Goal: Task Accomplishment & Management: Manage account settings

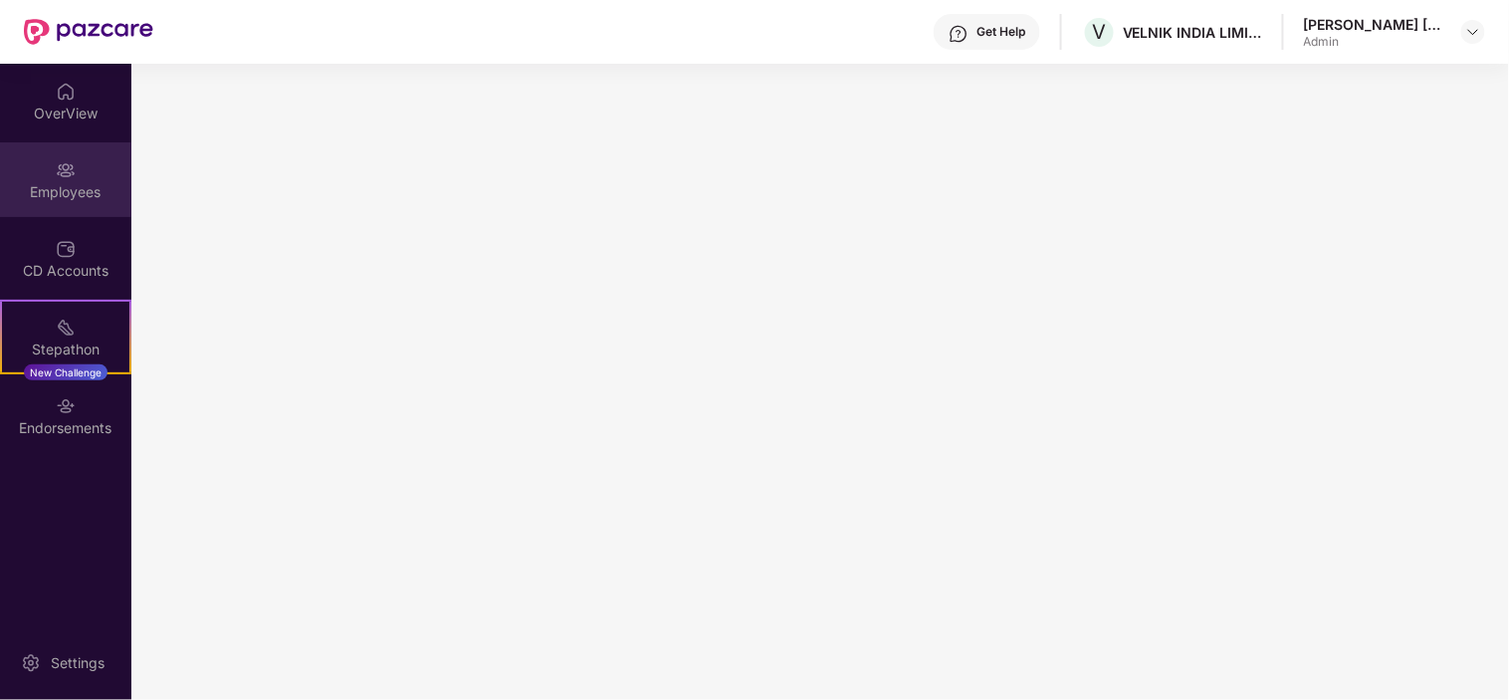
click at [50, 182] on div "Employees" at bounding box center [65, 192] width 131 height 20
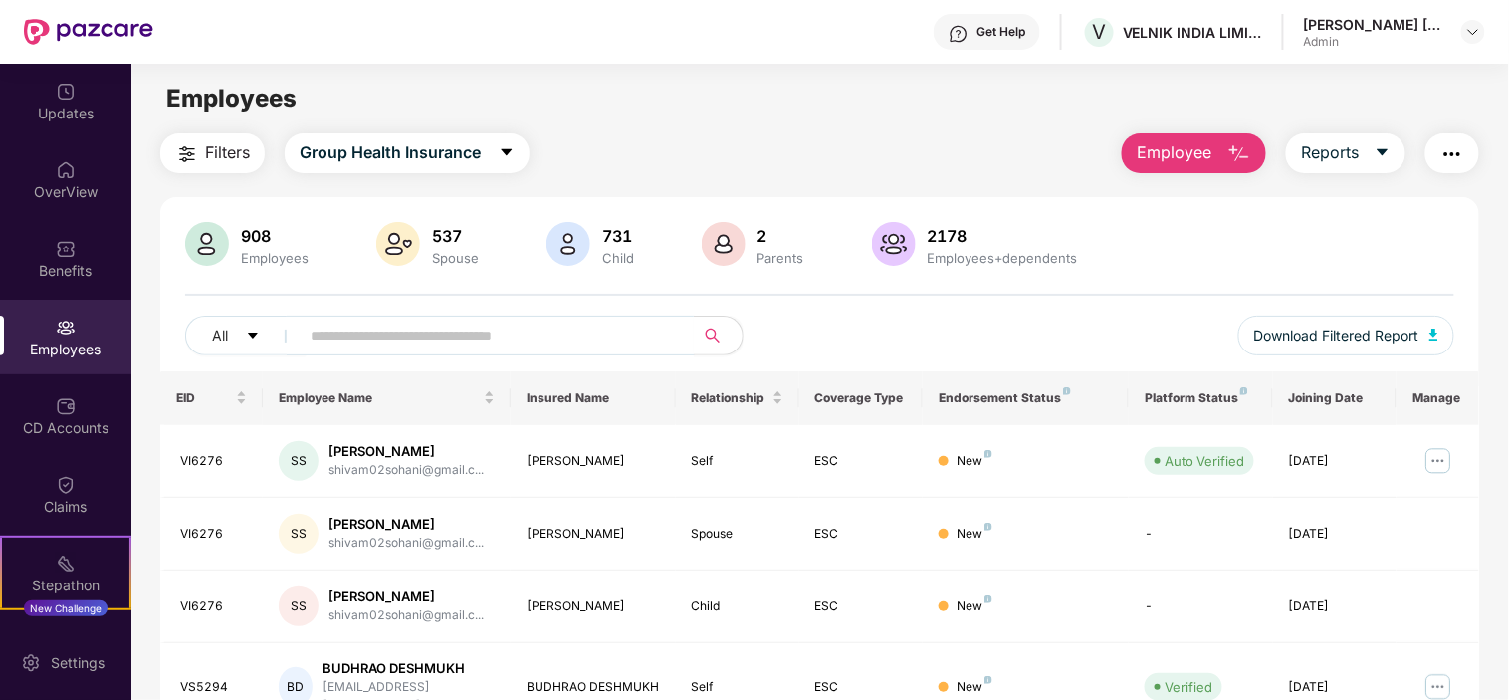
click at [390, 355] on div "All Download Filtered Report" at bounding box center [820, 344] width 1270 height 56
click at [389, 340] on input "text" at bounding box center [489, 336] width 357 height 30
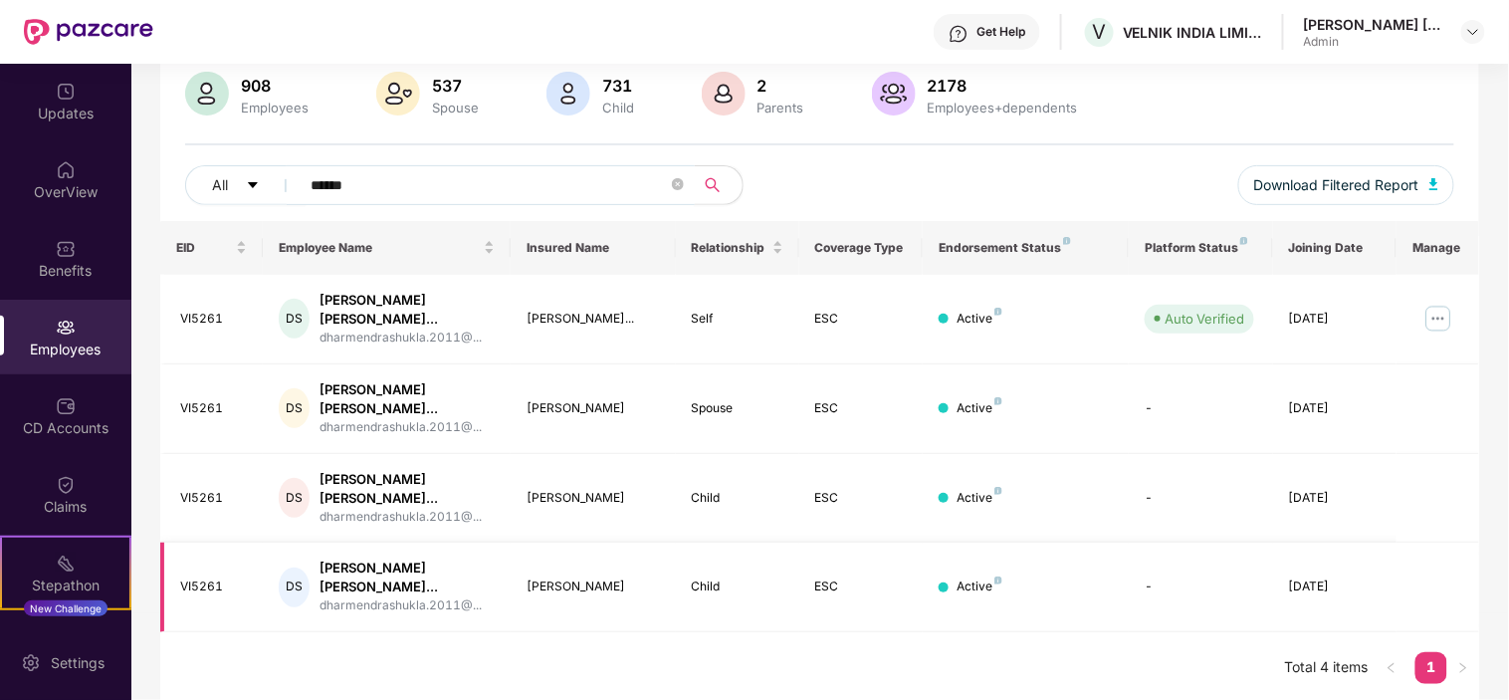
scroll to position [154, 0]
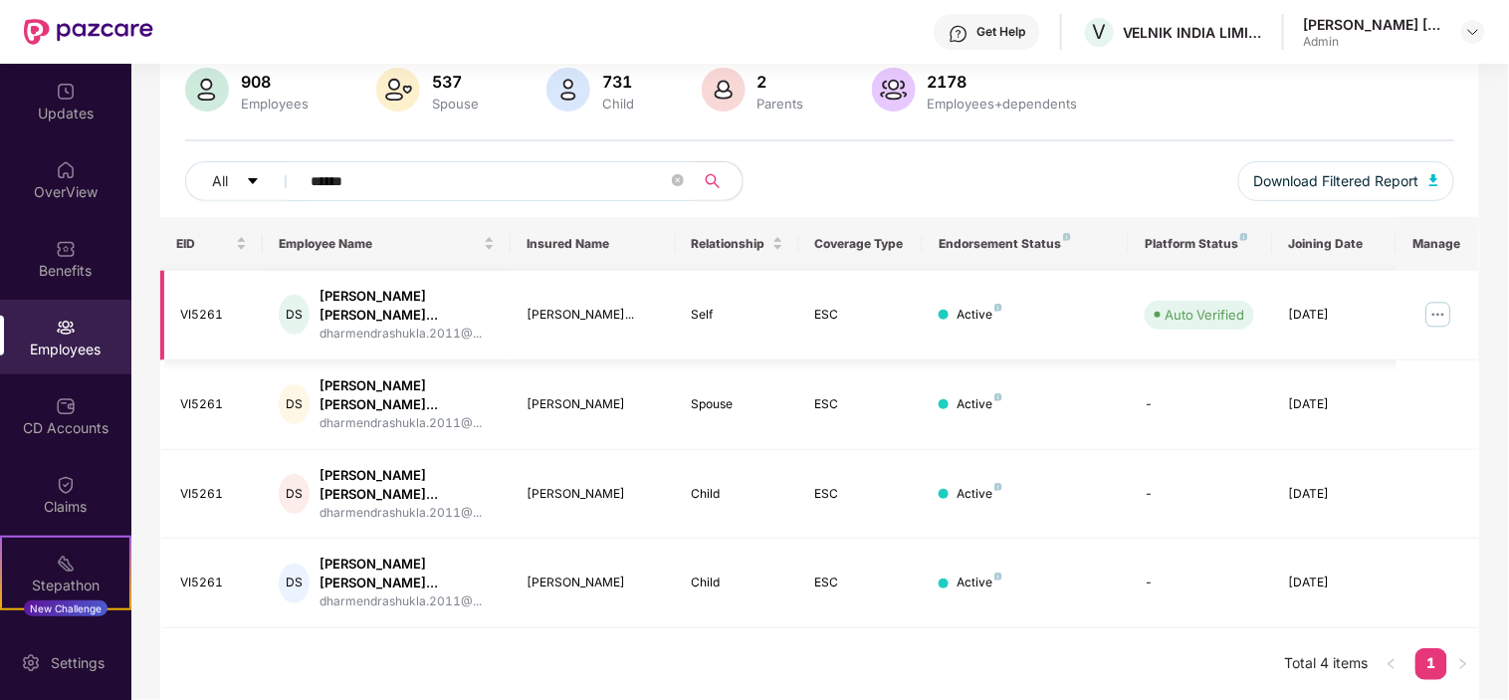
type input "******"
click at [1442, 310] on img at bounding box center [1439, 315] width 32 height 32
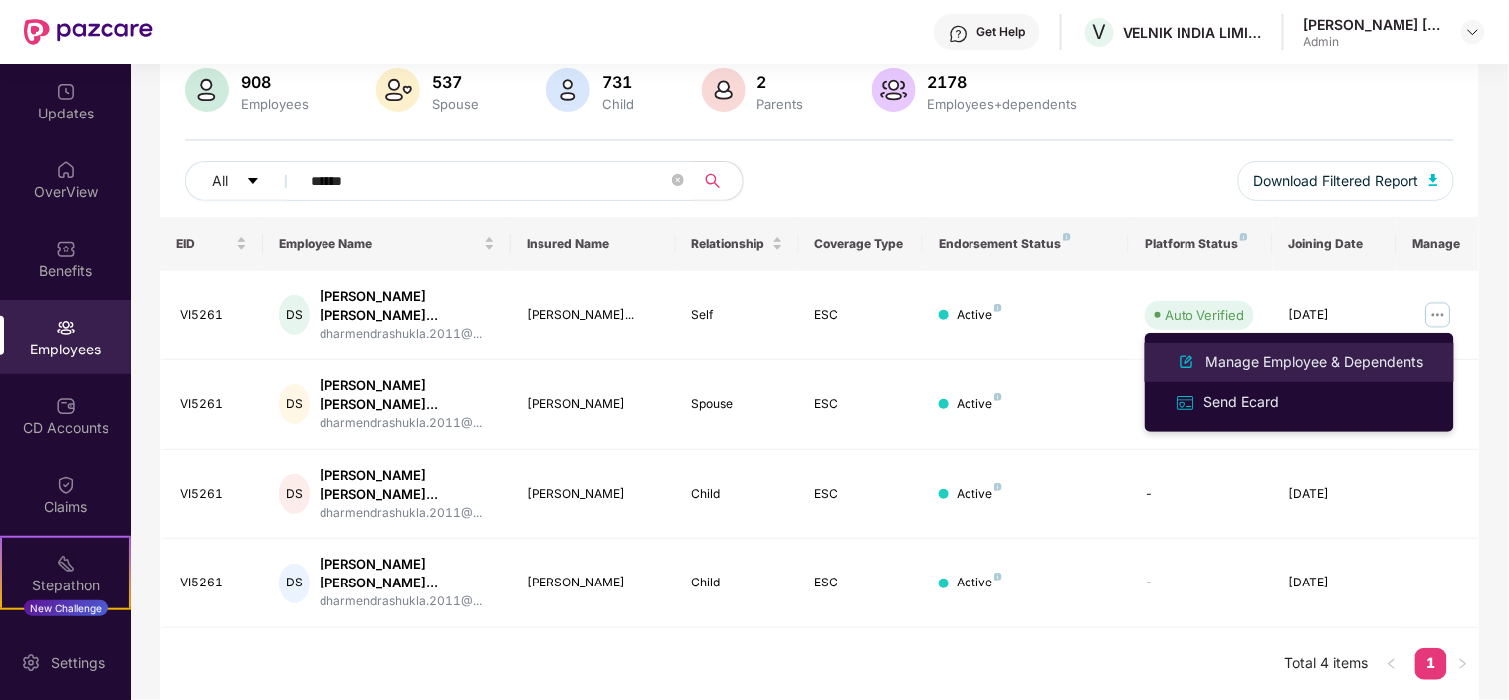
click at [1288, 363] on div "Manage Employee & Dependents" at bounding box center [1316, 362] width 226 height 22
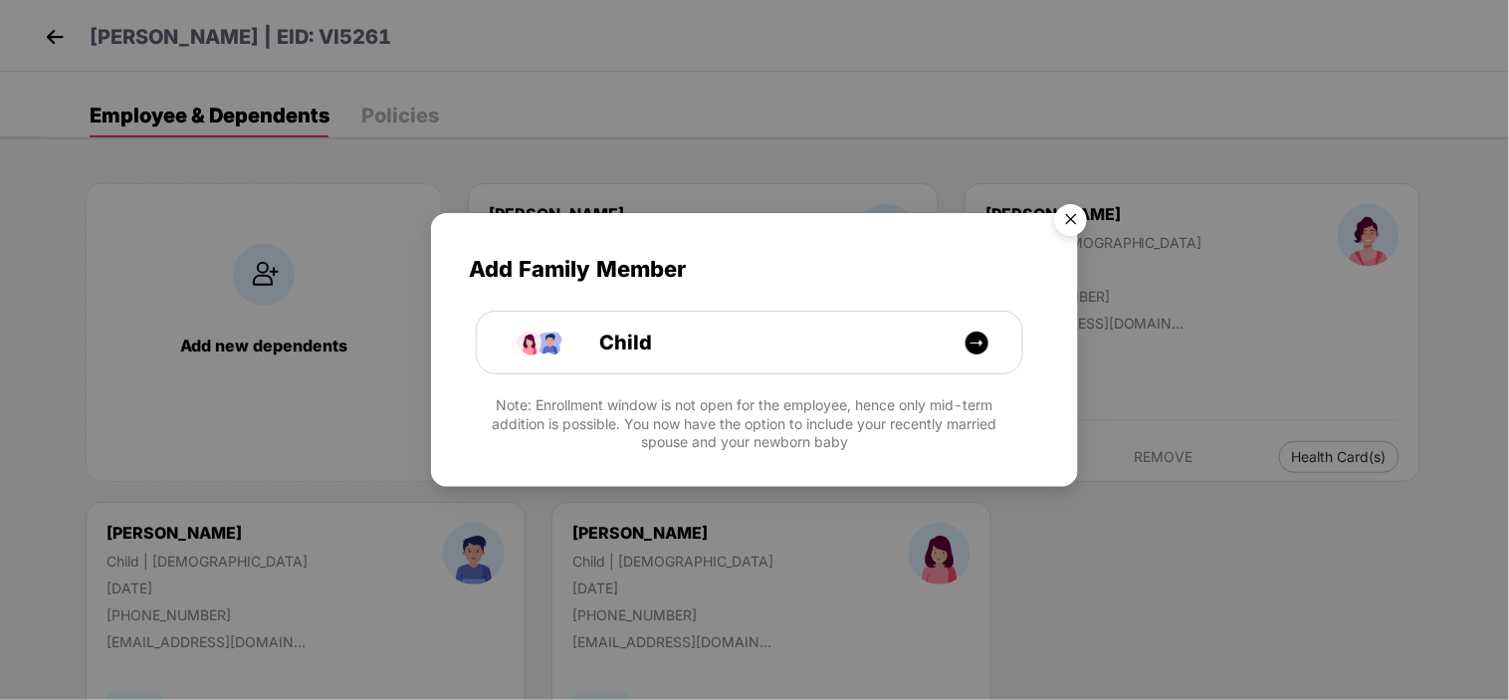
click at [1075, 222] on img "Close" at bounding box center [1071, 223] width 56 height 56
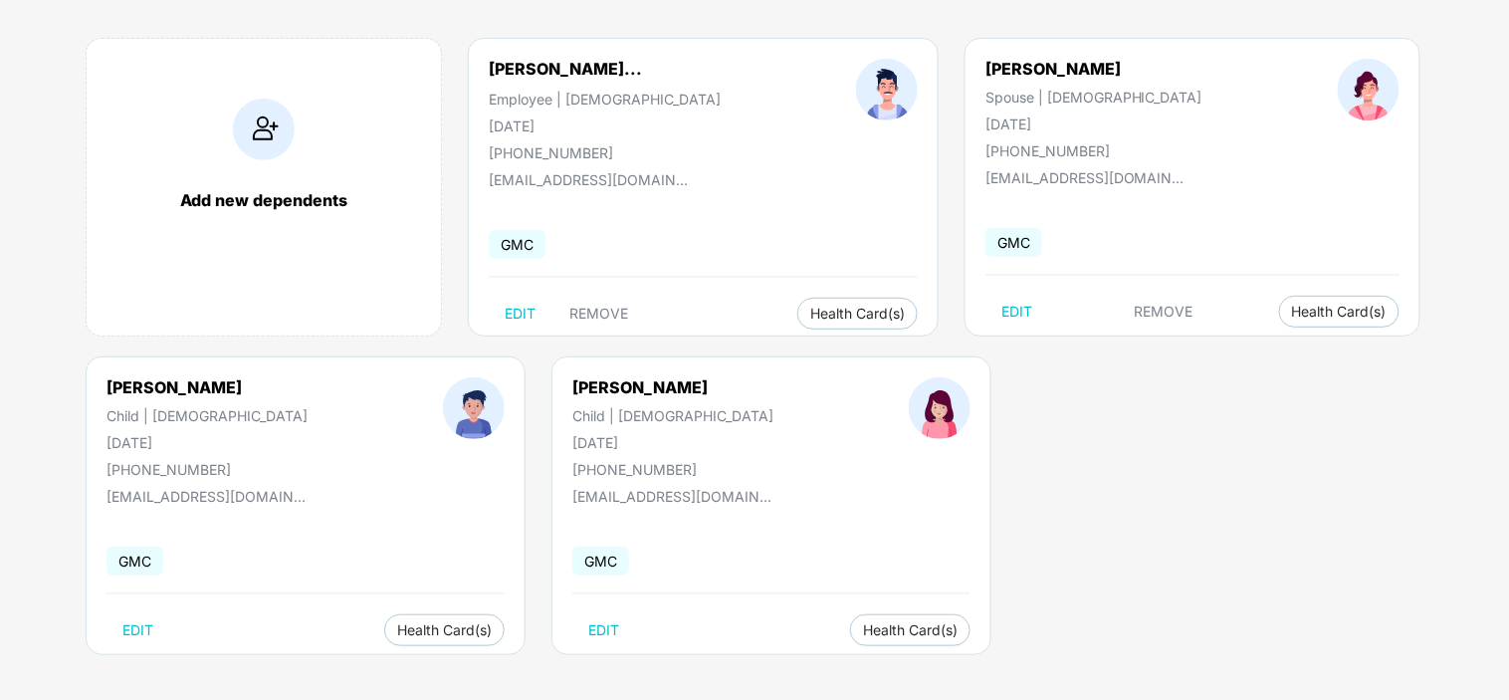
scroll to position [150, 0]
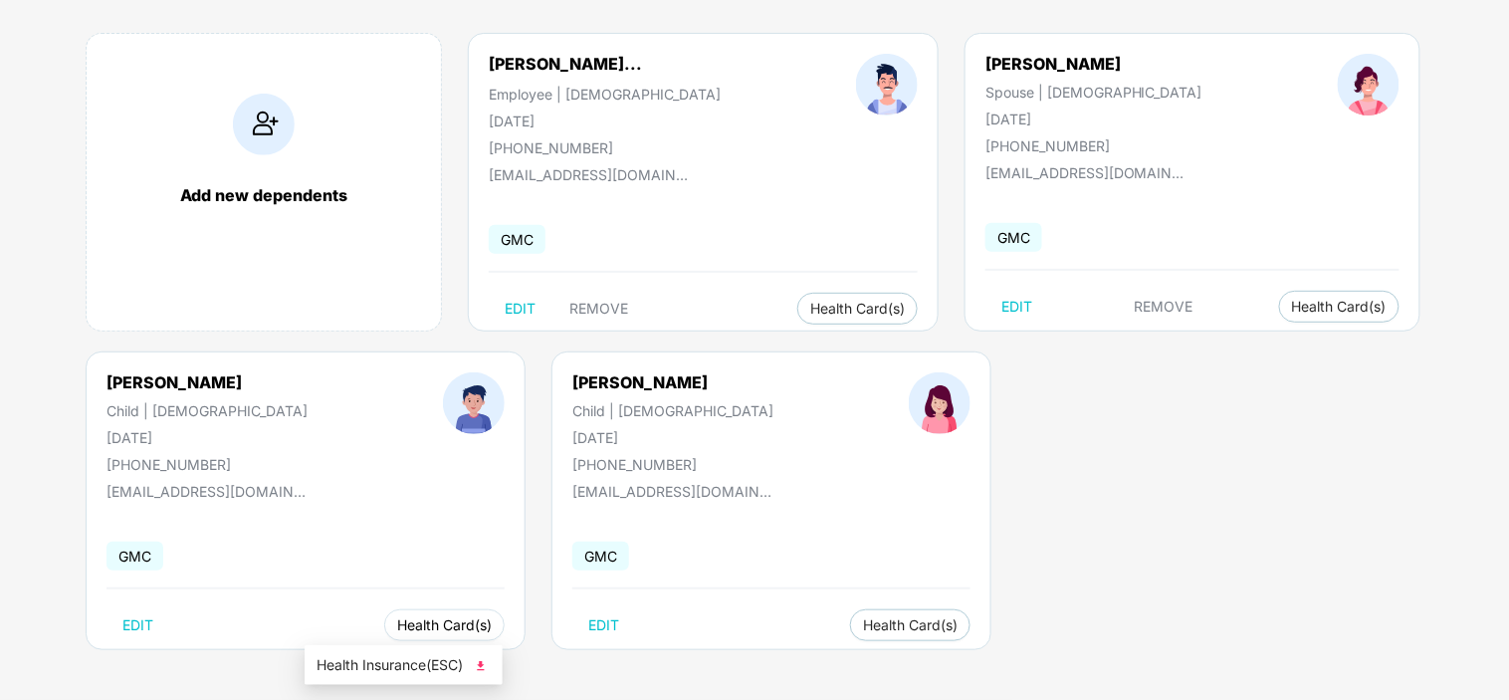
click at [397, 629] on span "Health Card(s)" at bounding box center [444, 625] width 95 height 10
click at [380, 659] on span "Health Insurance(ESC)" at bounding box center [404, 665] width 174 height 22
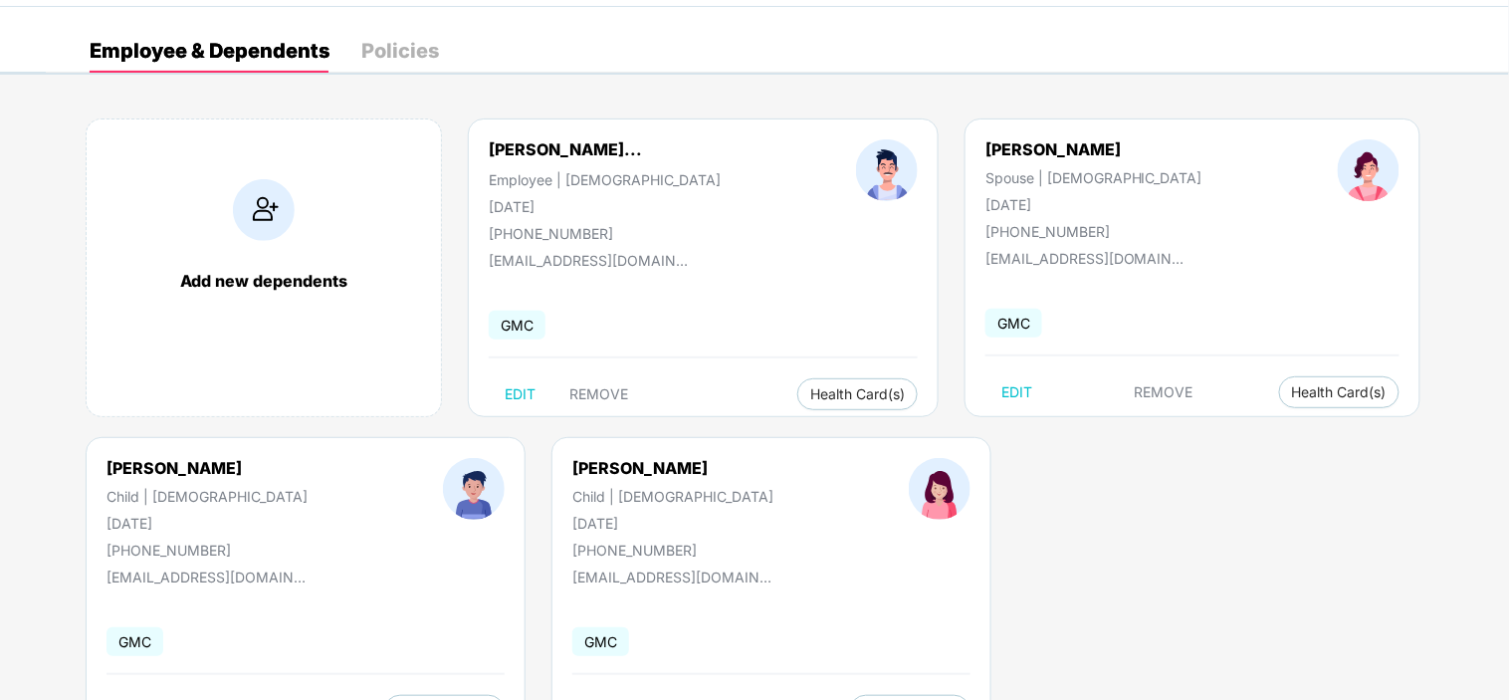
scroll to position [0, 0]
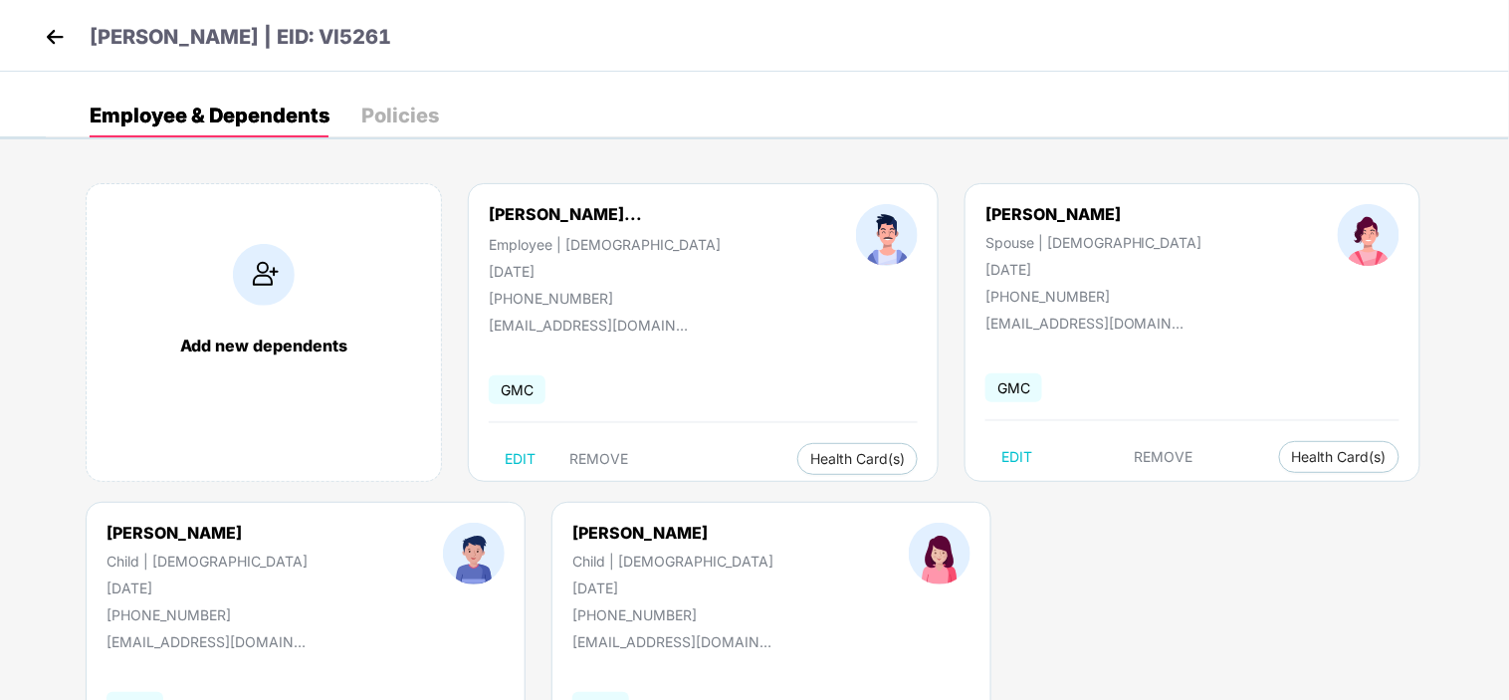
click at [38, 38] on div "[PERSON_NAME] | EID: VI5261" at bounding box center [754, 36] width 1509 height 72
click at [55, 36] on img at bounding box center [55, 37] width 30 height 30
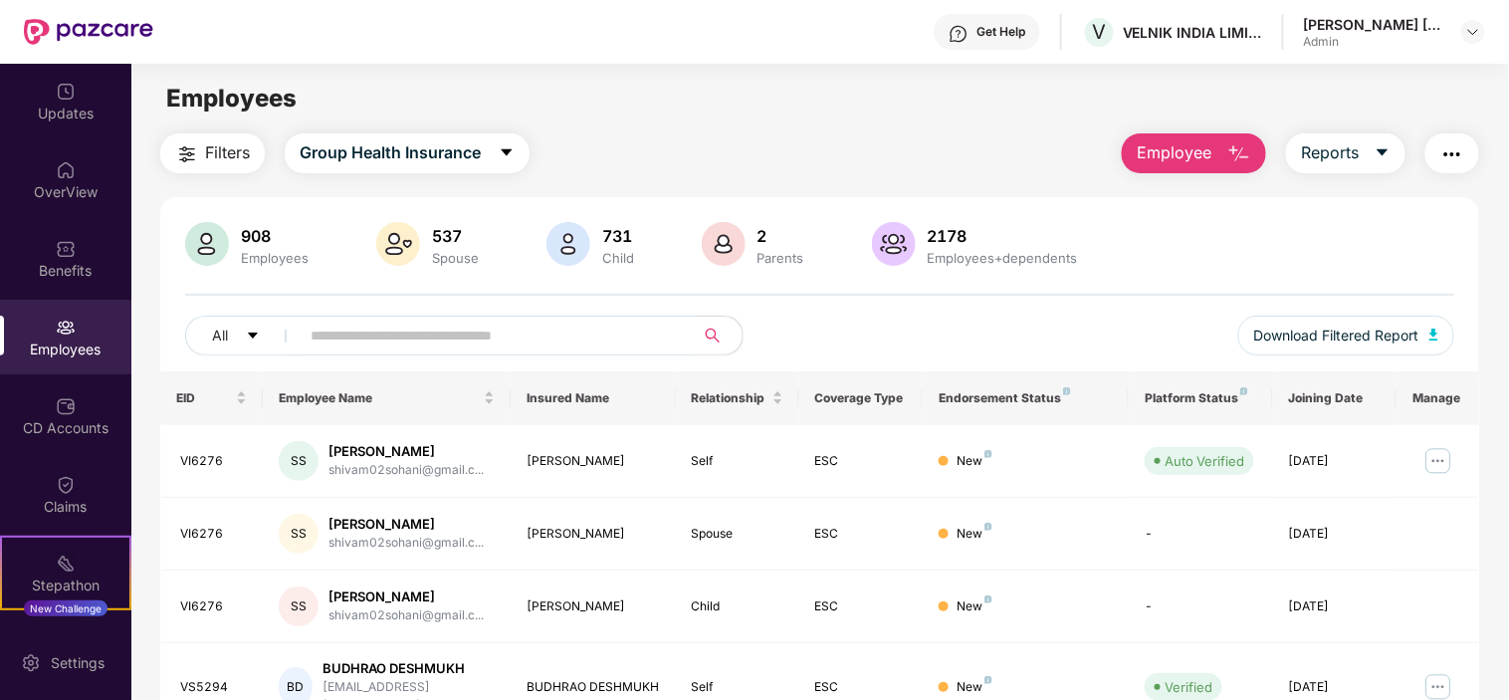
click at [348, 337] on input "text" at bounding box center [489, 336] width 357 height 30
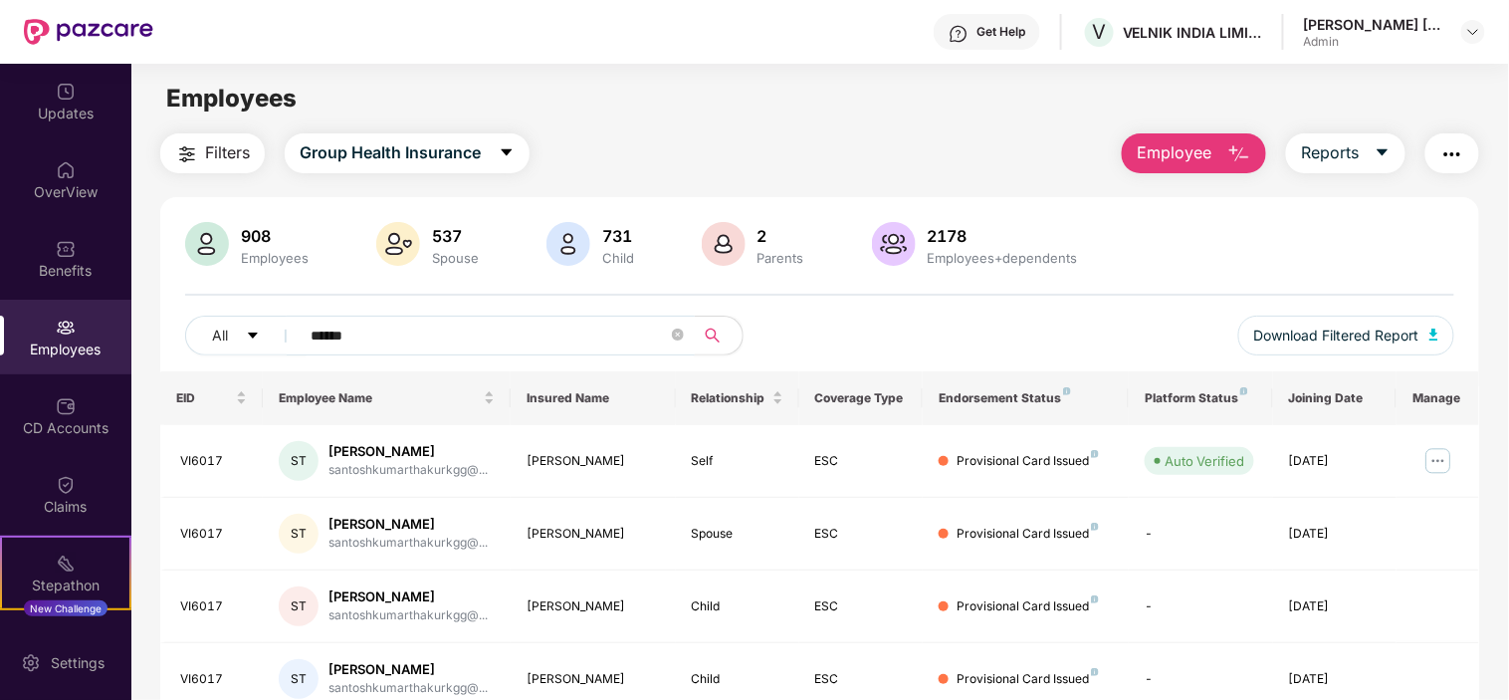
click at [400, 331] on input "******" at bounding box center [489, 336] width 357 height 30
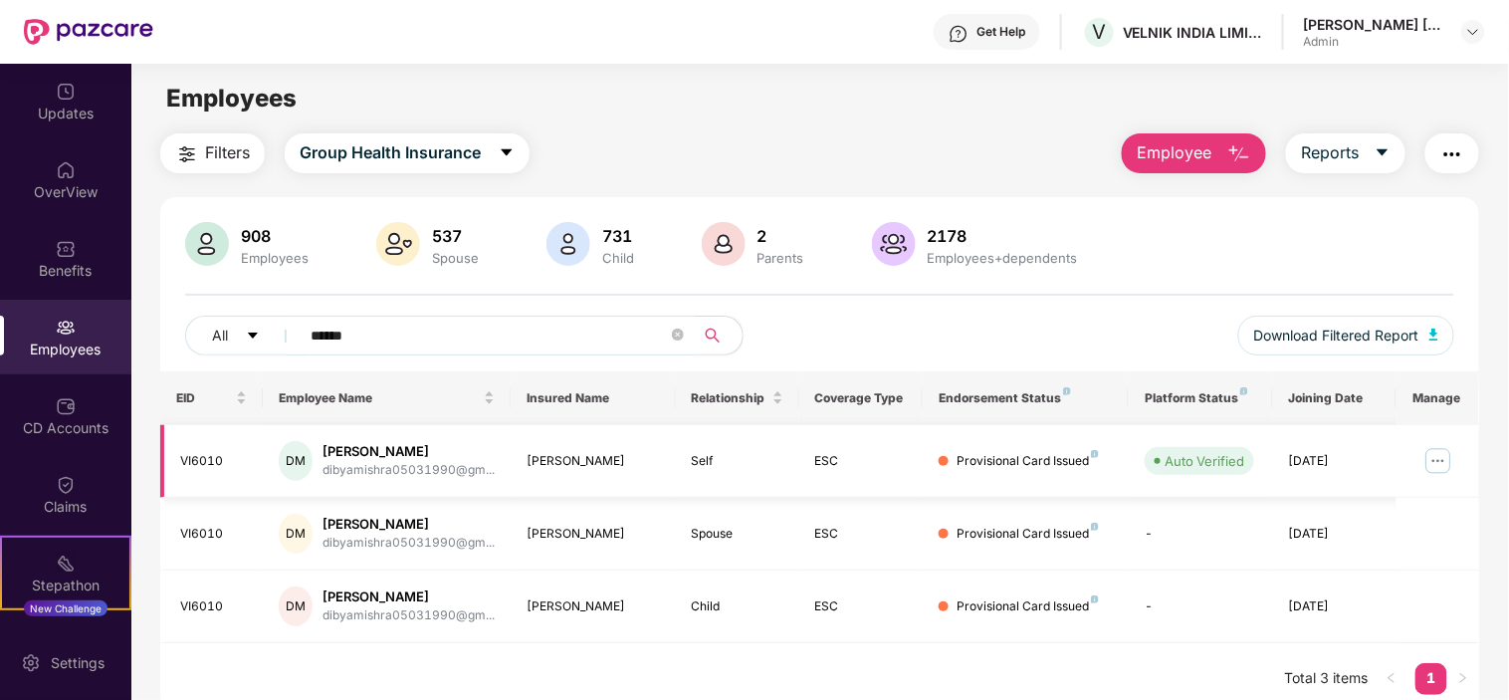
type input "******"
click at [1430, 463] on img at bounding box center [1439, 461] width 32 height 32
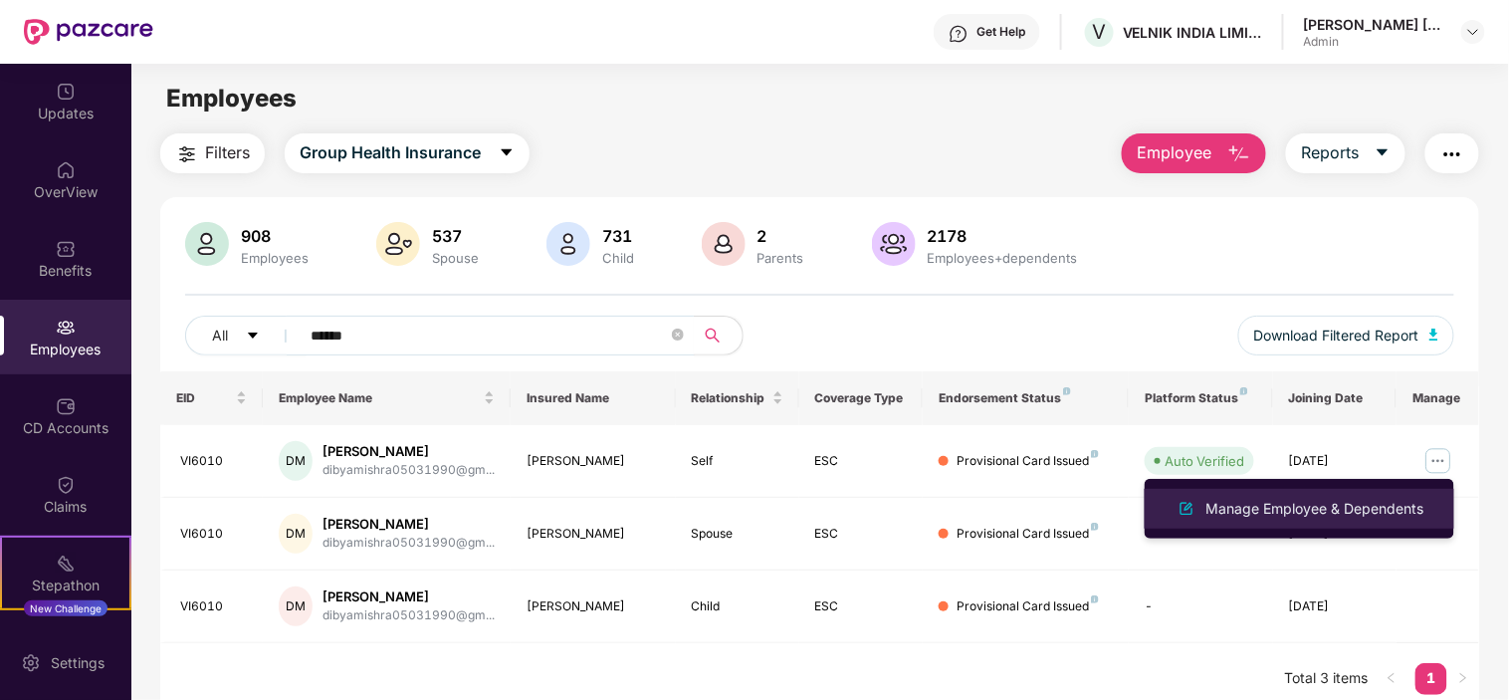
click at [1356, 509] on div "Manage Employee & Dependents" at bounding box center [1316, 509] width 226 height 22
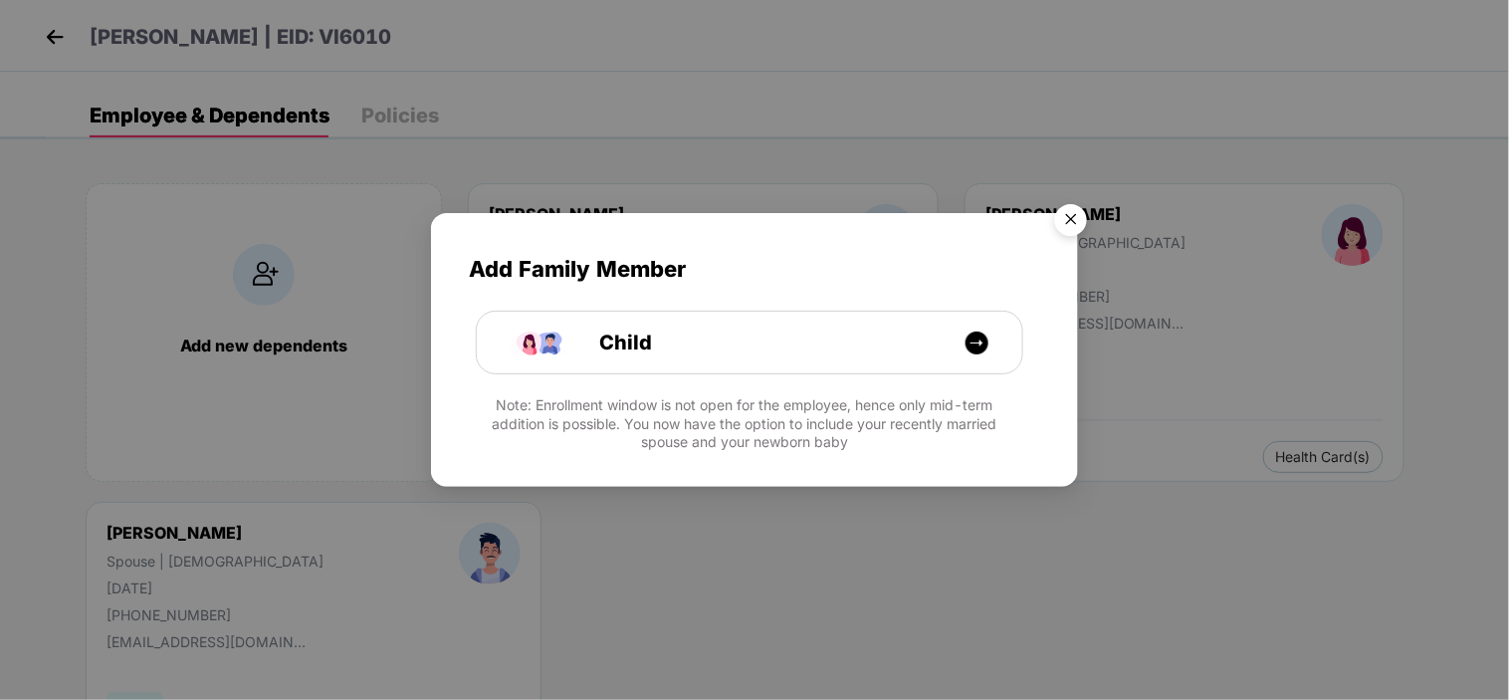
click at [1077, 222] on img "Close" at bounding box center [1071, 223] width 56 height 56
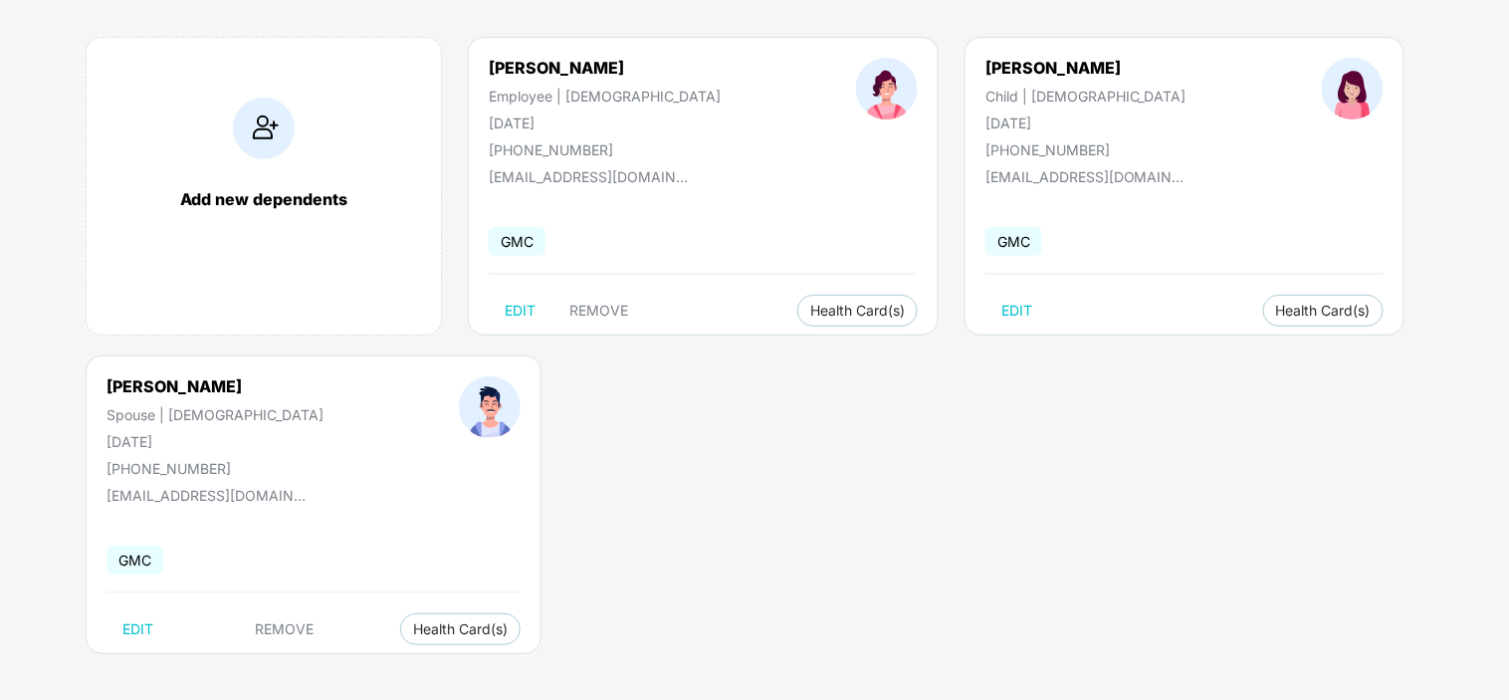
scroll to position [150, 0]
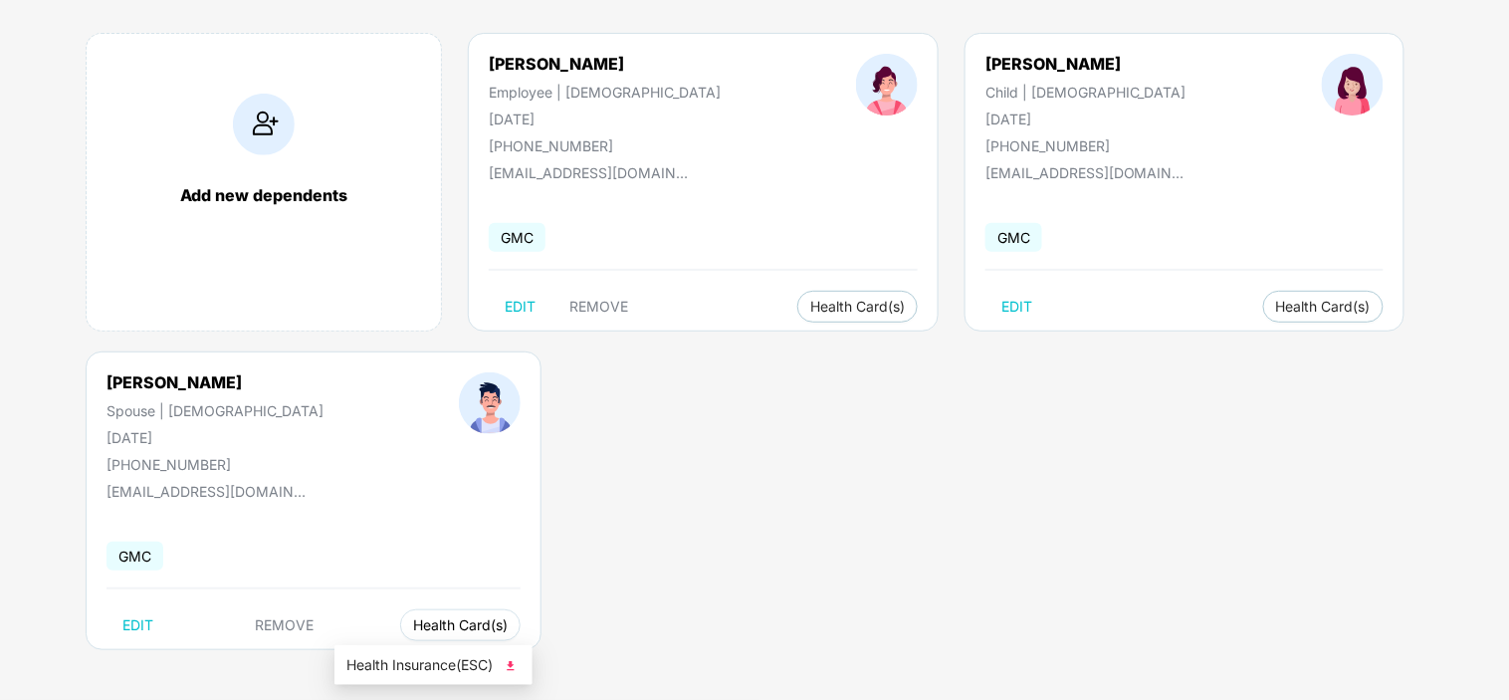
click at [413, 628] on span "Health Card(s)" at bounding box center [460, 625] width 95 height 10
click at [508, 662] on div "Add new dependents [PERSON_NAME] Employee | [DEMOGRAPHIC_DATA] [DATE] [PHONE_NU…" at bounding box center [778, 351] width 1464 height 697
click at [423, 625] on span "Health Card(s)" at bounding box center [460, 625] width 95 height 10
click at [423, 659] on span "Health Insurance(ESC)" at bounding box center [434, 665] width 174 height 22
